Goal: Find specific page/section: Find specific page/section

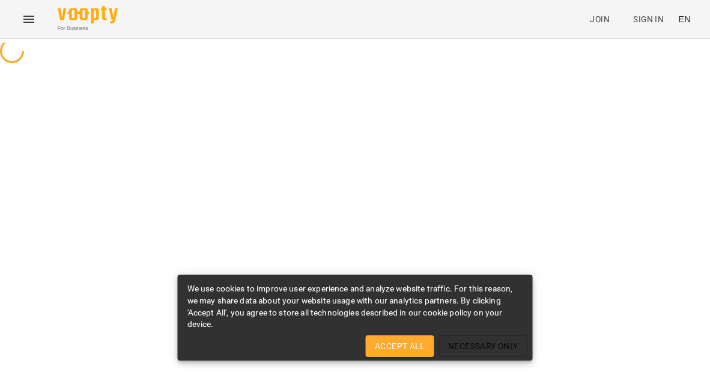
select select "**"
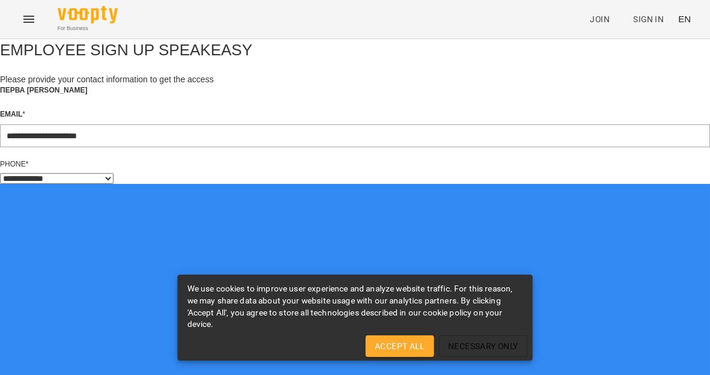
click at [404, 342] on span "Accept All" at bounding box center [399, 346] width 49 height 14
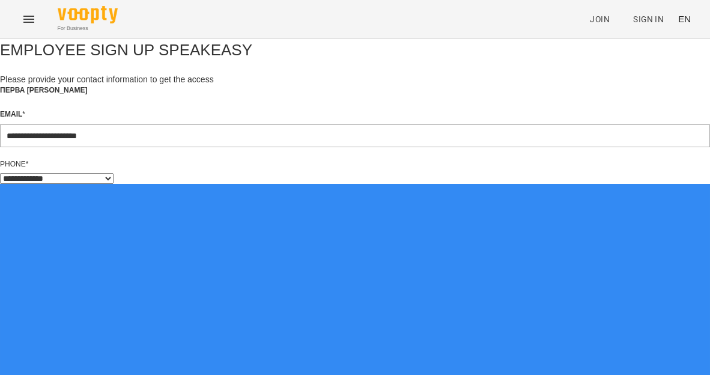
scroll to position [49, 0]
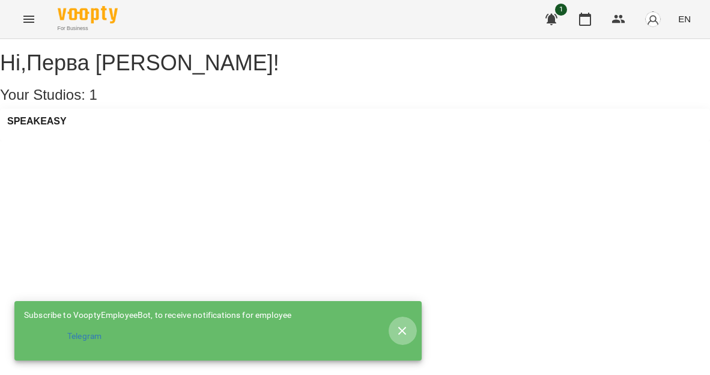
click at [404, 326] on icon "button" at bounding box center [402, 330] width 8 height 8
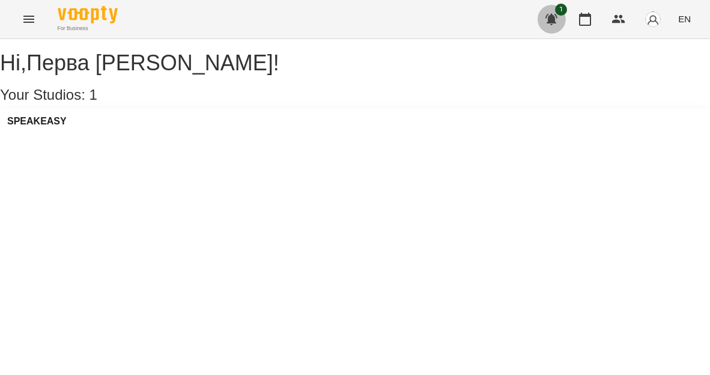
click at [547, 18] on icon "button" at bounding box center [551, 19] width 12 height 11
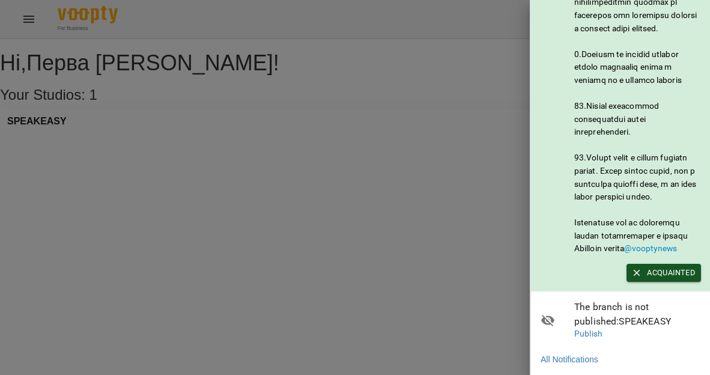
scroll to position [689, 0]
click at [455, 213] on div at bounding box center [355, 187] width 710 height 375
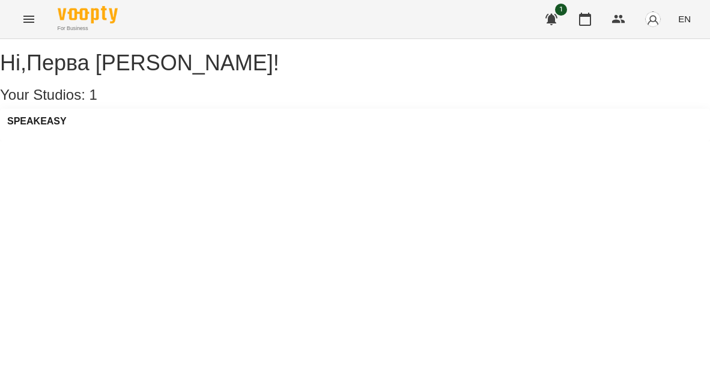
click at [35, 17] on icon "Menu" at bounding box center [29, 19] width 14 height 14
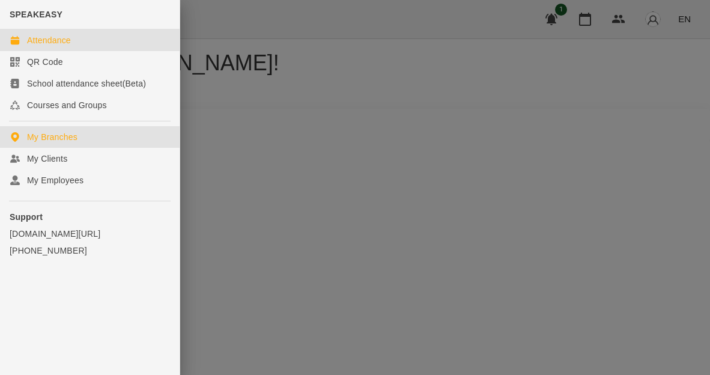
click at [47, 44] on div "Attendance" at bounding box center [49, 40] width 44 height 12
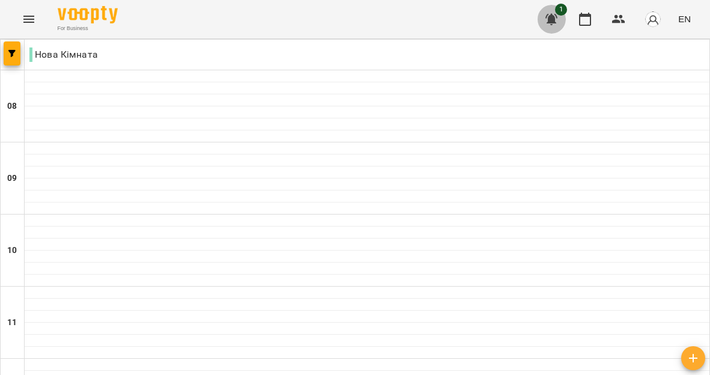
click at [548, 15] on icon "button" at bounding box center [551, 19] width 12 height 11
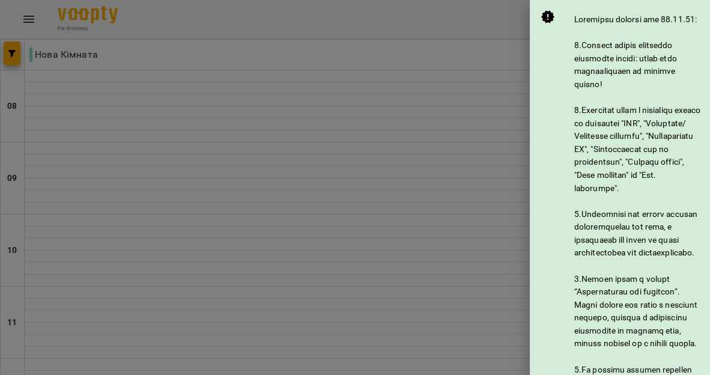
click at [412, 114] on div at bounding box center [355, 187] width 710 height 375
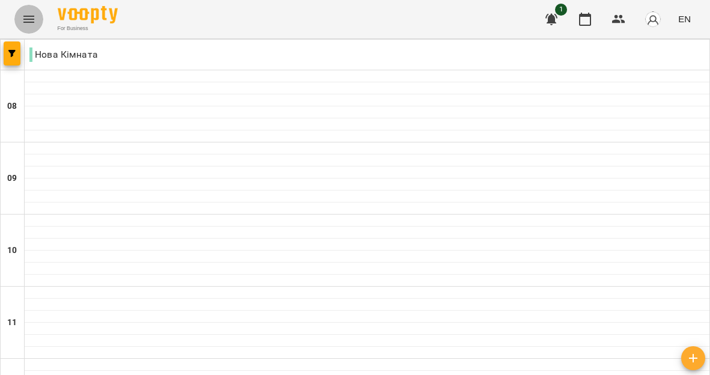
click at [31, 22] on icon "Menu" at bounding box center [28, 19] width 11 height 7
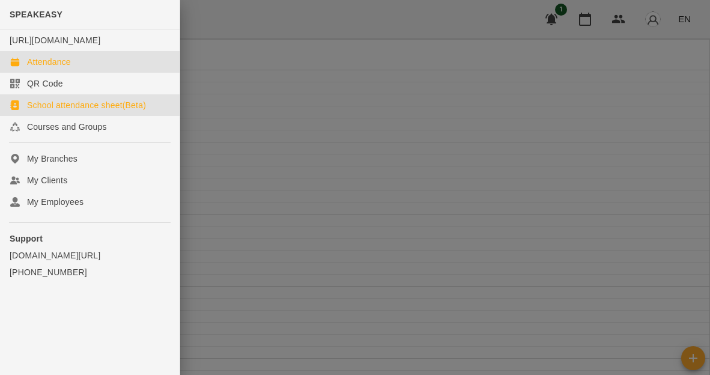
click at [57, 111] on div "School attendance sheet(Beta)" at bounding box center [86, 105] width 119 height 12
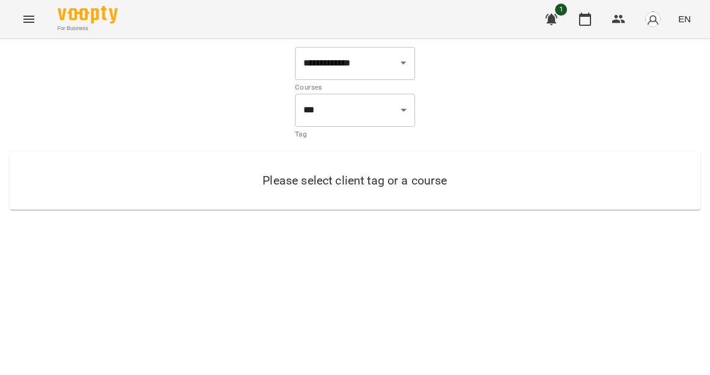
click at [27, 24] on icon "Menu" at bounding box center [29, 19] width 14 height 14
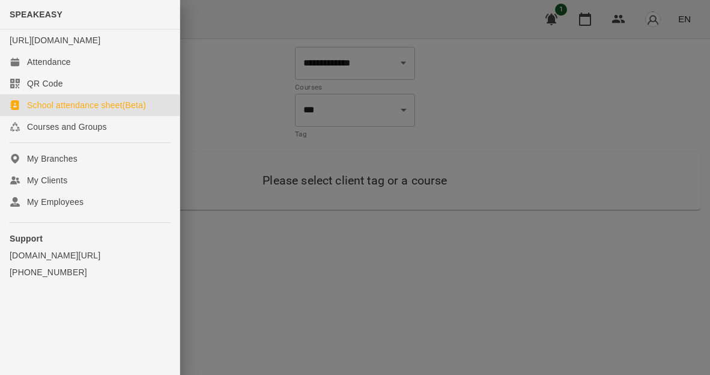
click at [240, 288] on div at bounding box center [355, 187] width 710 height 375
